Goal: Task Accomplishment & Management: Manage account settings

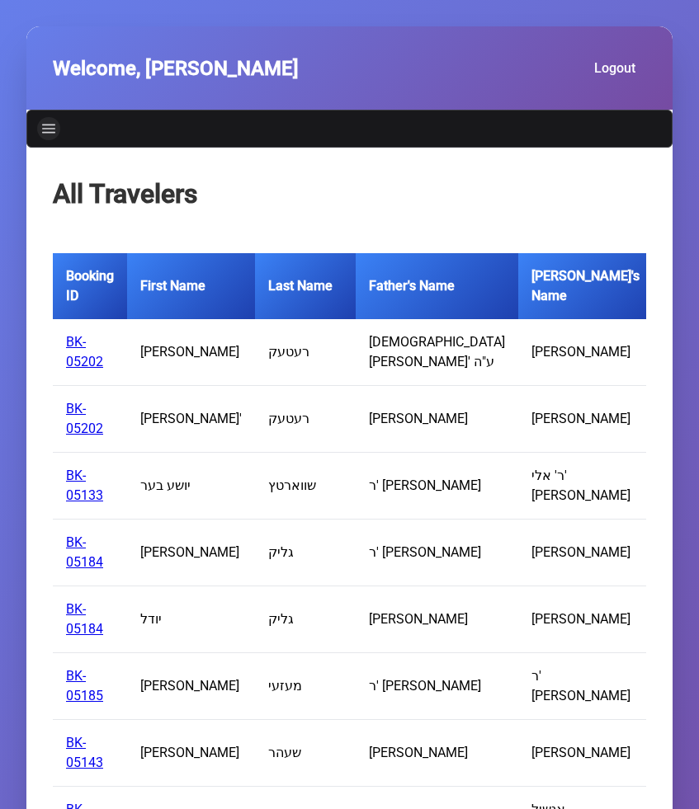
click at [44, 140] on link "Navigation" at bounding box center [48, 128] width 23 height 23
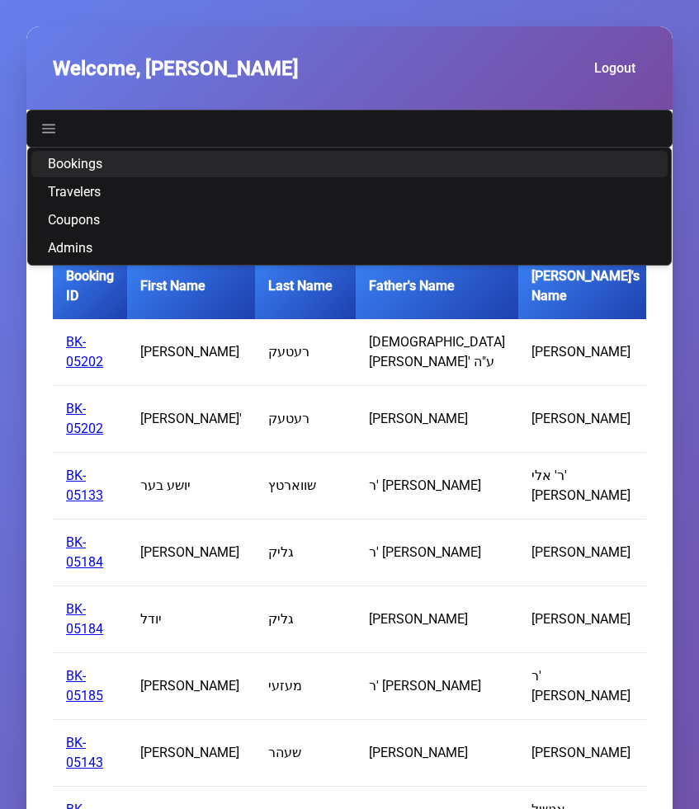
click at [78, 177] on link "Bookings" at bounding box center [349, 164] width 636 height 26
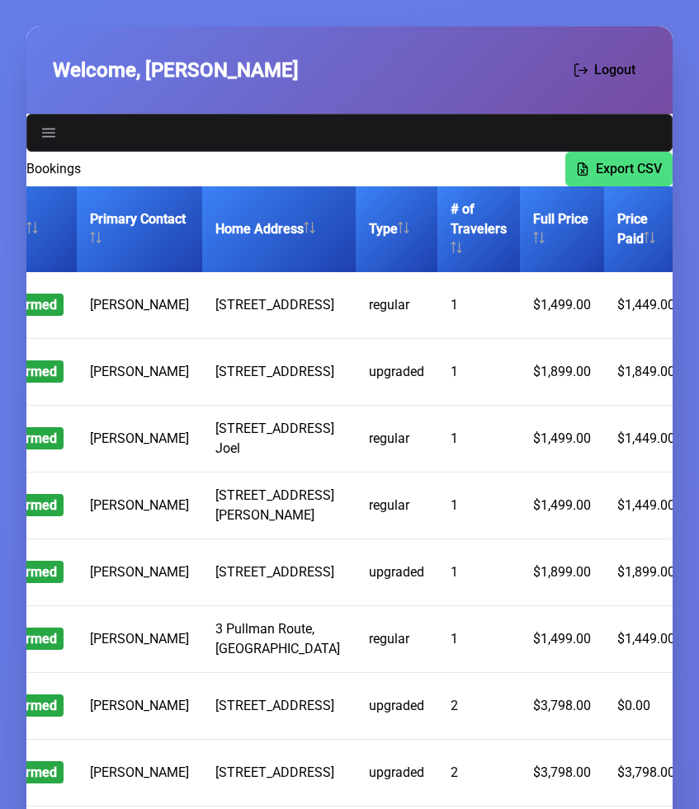
scroll to position [0, 389]
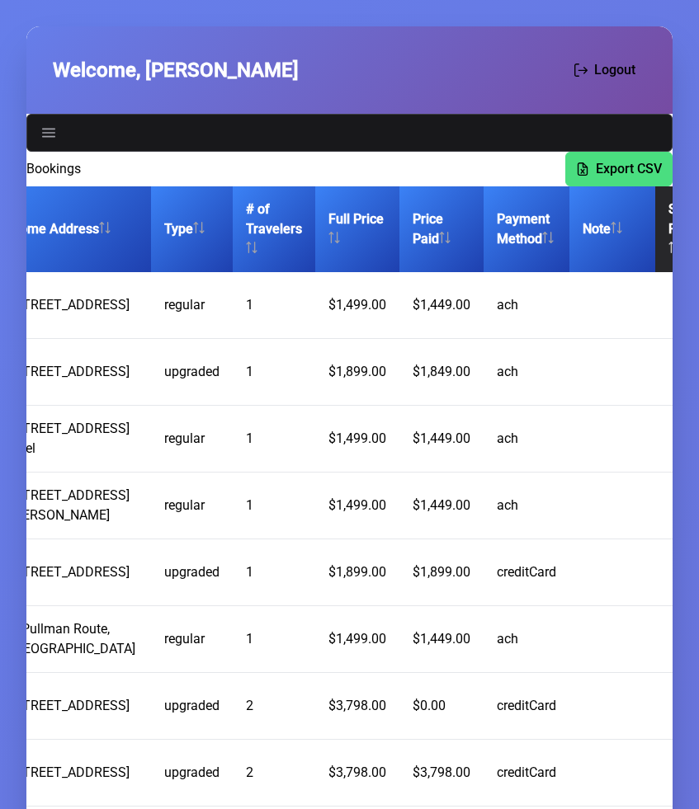
click at [655, 234] on th "Special Requests" at bounding box center [696, 229] width 82 height 86
click at [602, 180] on button "Export CSV" at bounding box center [618, 167] width 107 height 35
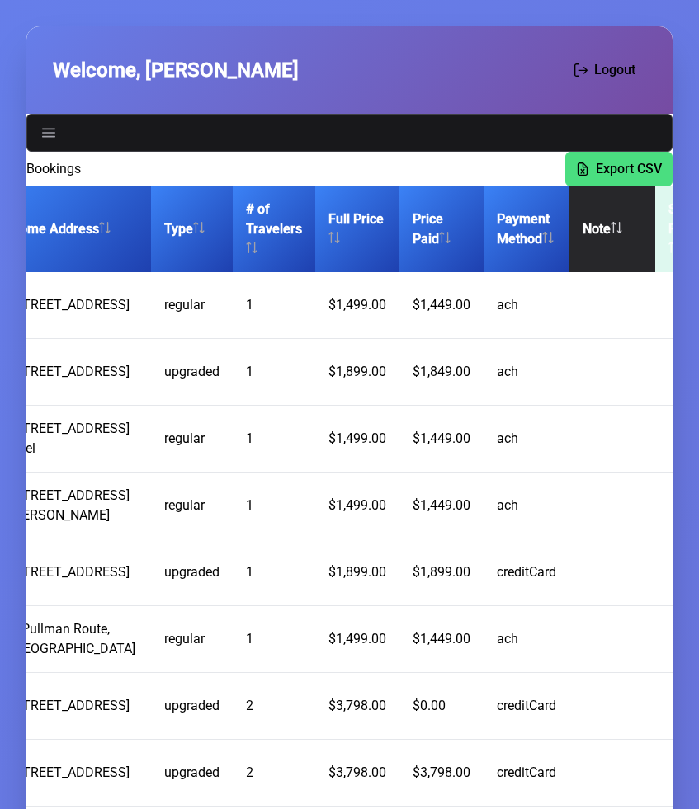
click at [569, 252] on th "Note" at bounding box center [612, 229] width 86 height 86
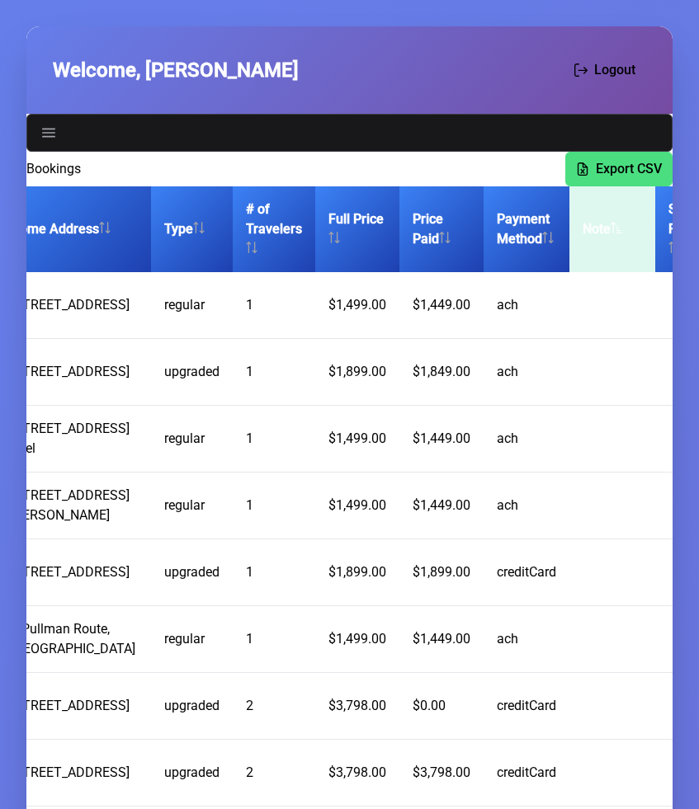
click at [569, 252] on th "Note" at bounding box center [612, 229] width 86 height 86
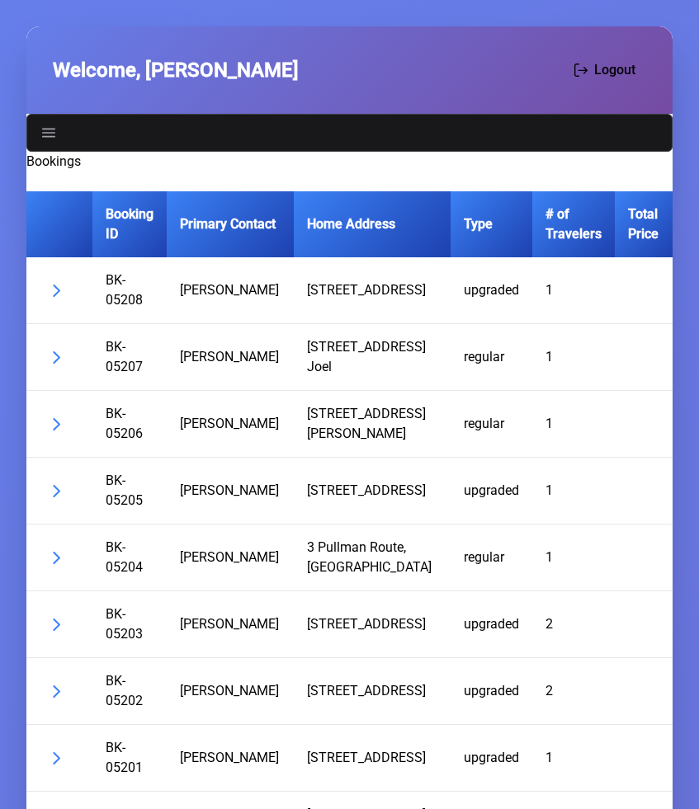
click at [126, 238] on th "Booking ID" at bounding box center [129, 224] width 74 height 66
click at [124, 219] on th "Booking ID" at bounding box center [129, 224] width 74 height 66
click at [137, 240] on th "Booking ID" at bounding box center [129, 224] width 74 height 66
click at [138, 248] on th "Booking ID" at bounding box center [129, 224] width 74 height 66
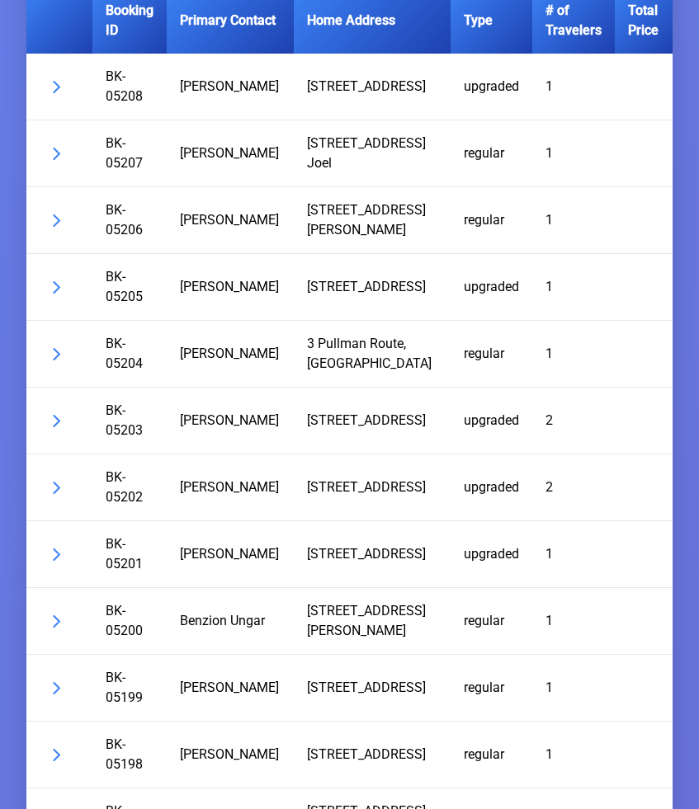
scroll to position [205, 0]
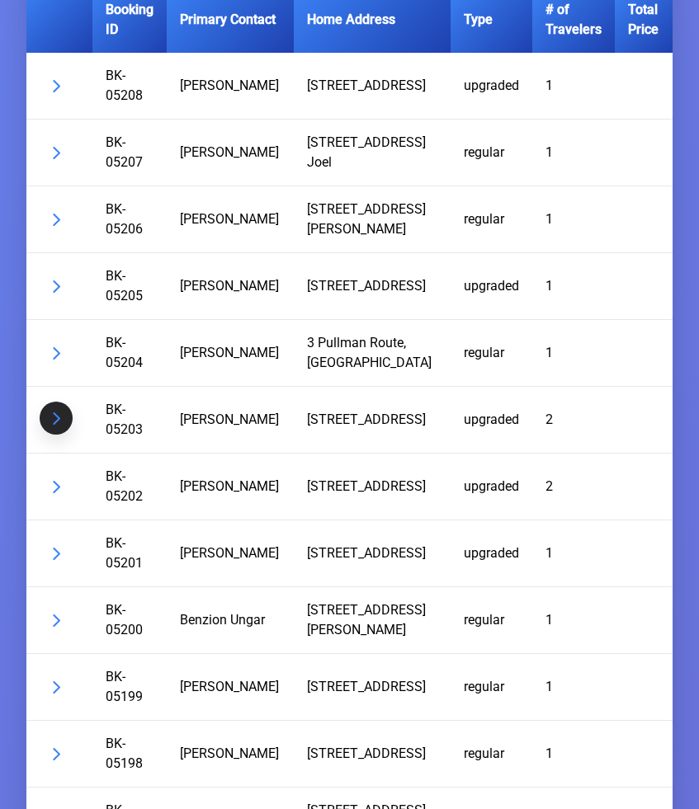
click at [55, 425] on button "button" at bounding box center [56, 418] width 33 height 33
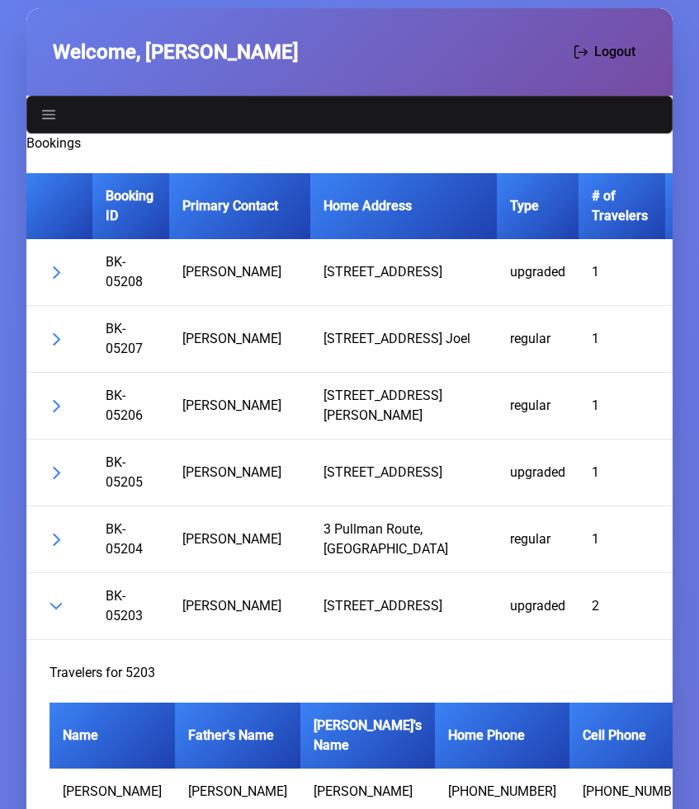
scroll to position [30, 0]
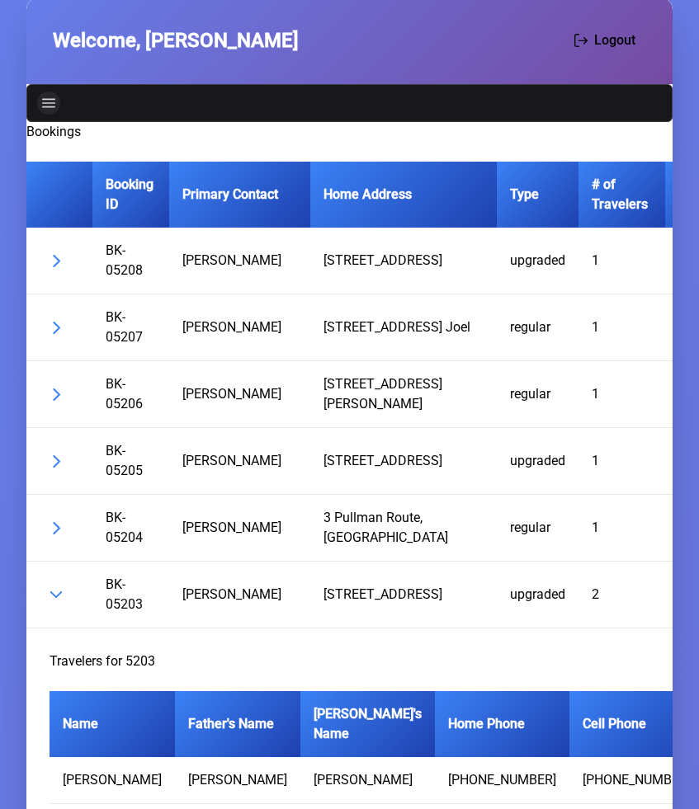
click at [50, 105] on icon "Navigation" at bounding box center [48, 103] width 13 height 13
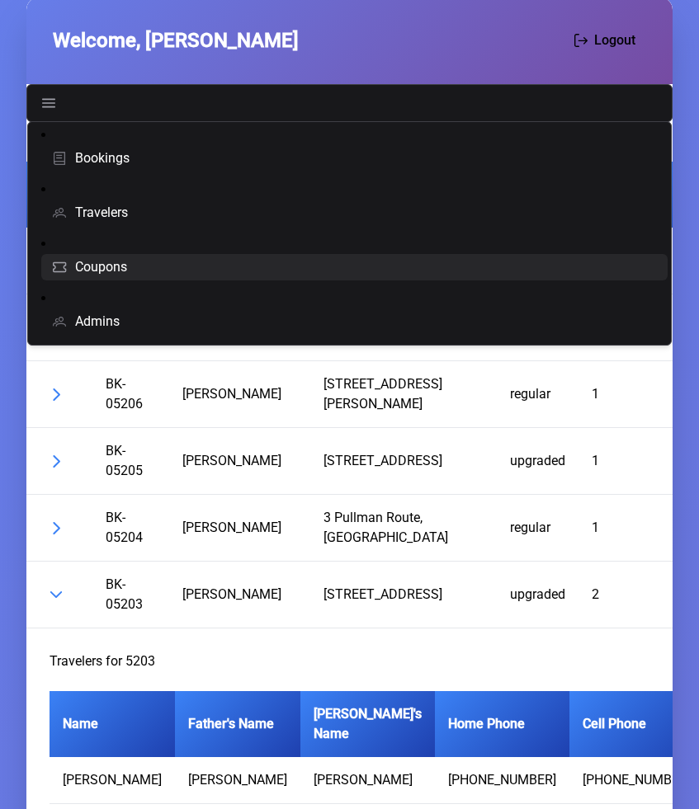
click at [116, 272] on span "Coupons" at bounding box center [101, 267] width 52 height 13
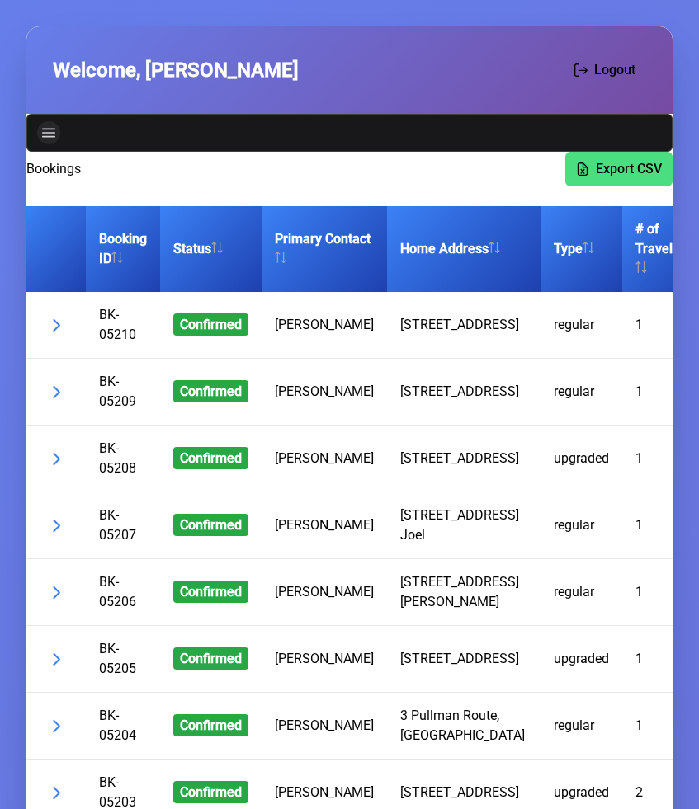
click at [42, 128] on icon "Navigation" at bounding box center [48, 132] width 13 height 13
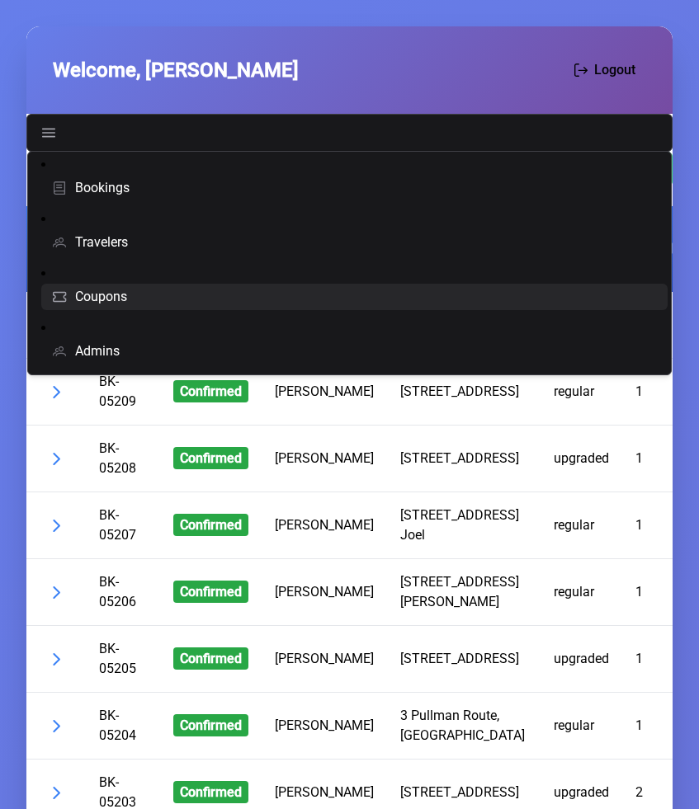
click at [141, 300] on link "Coupons" at bounding box center [354, 297] width 626 height 26
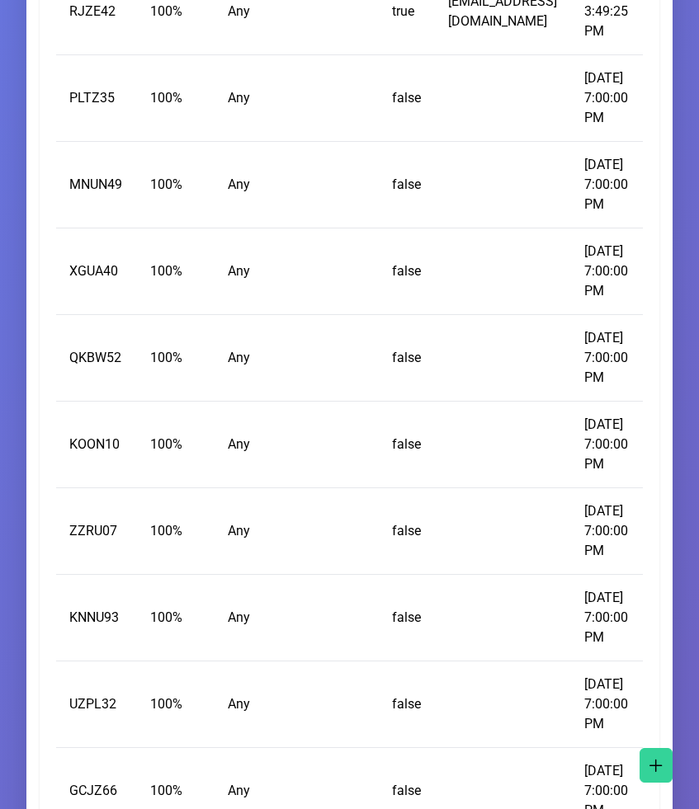
scroll to position [754, 0]
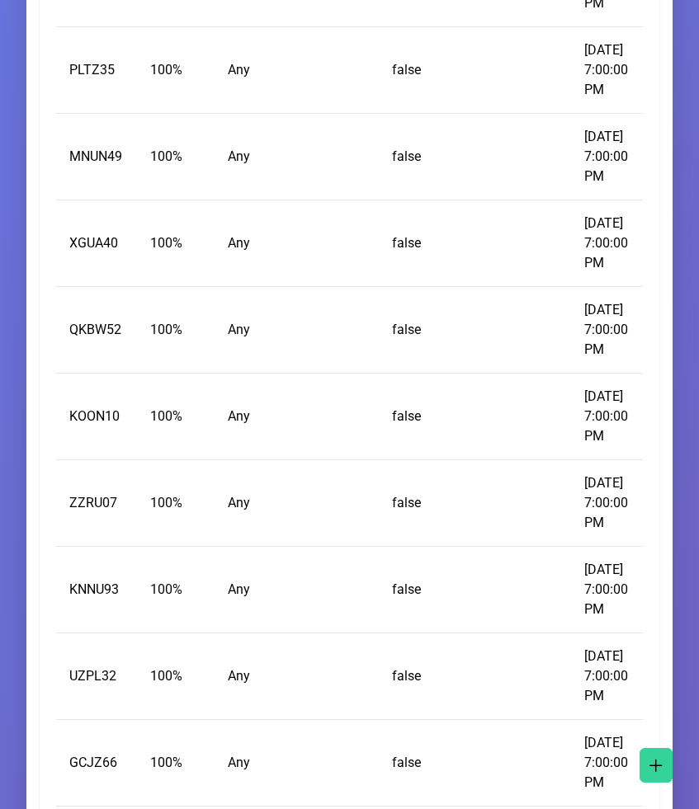
click at [102, 200] on td "MNUN49" at bounding box center [96, 157] width 81 height 87
copy td "MNUN49"
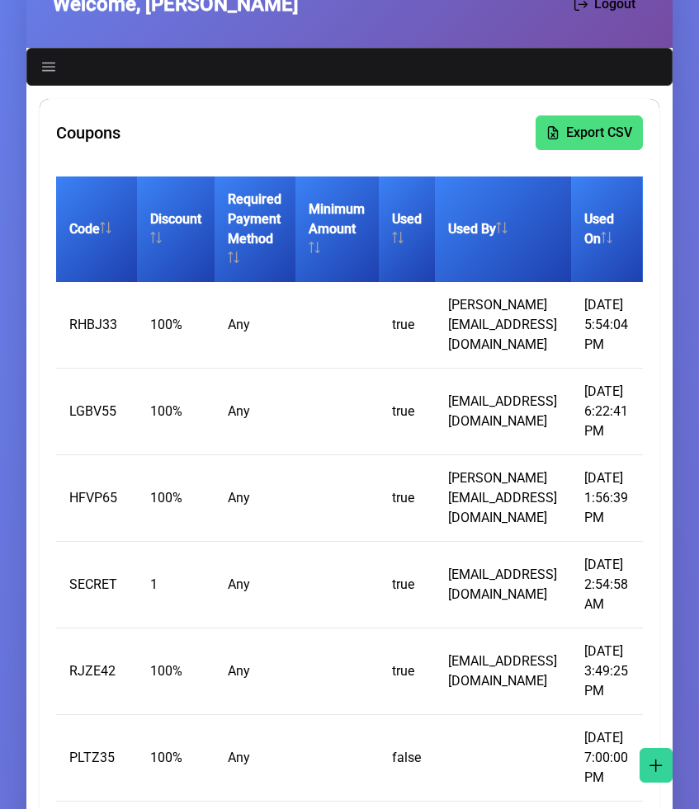
scroll to position [0, 0]
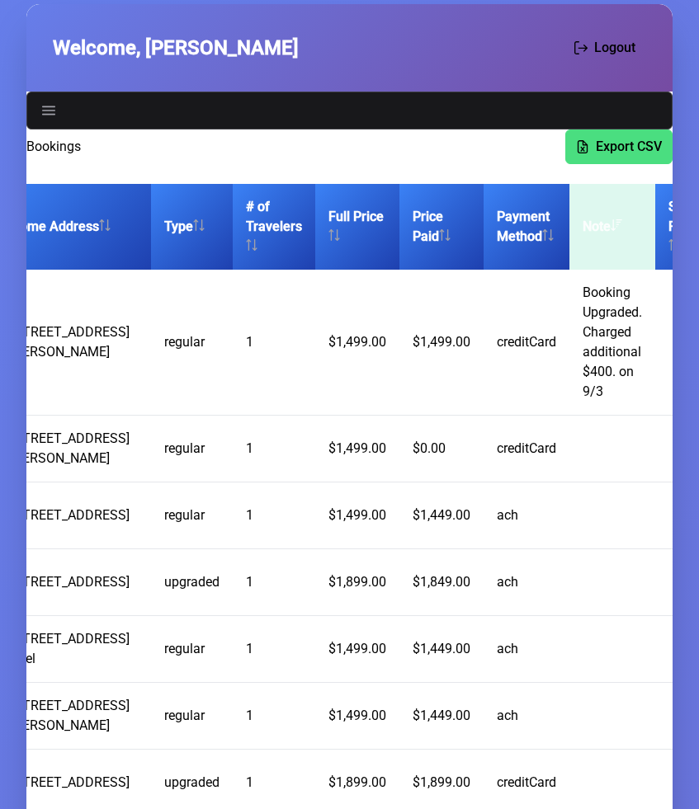
scroll to position [27, 0]
